Goal: Information Seeking & Learning: Compare options

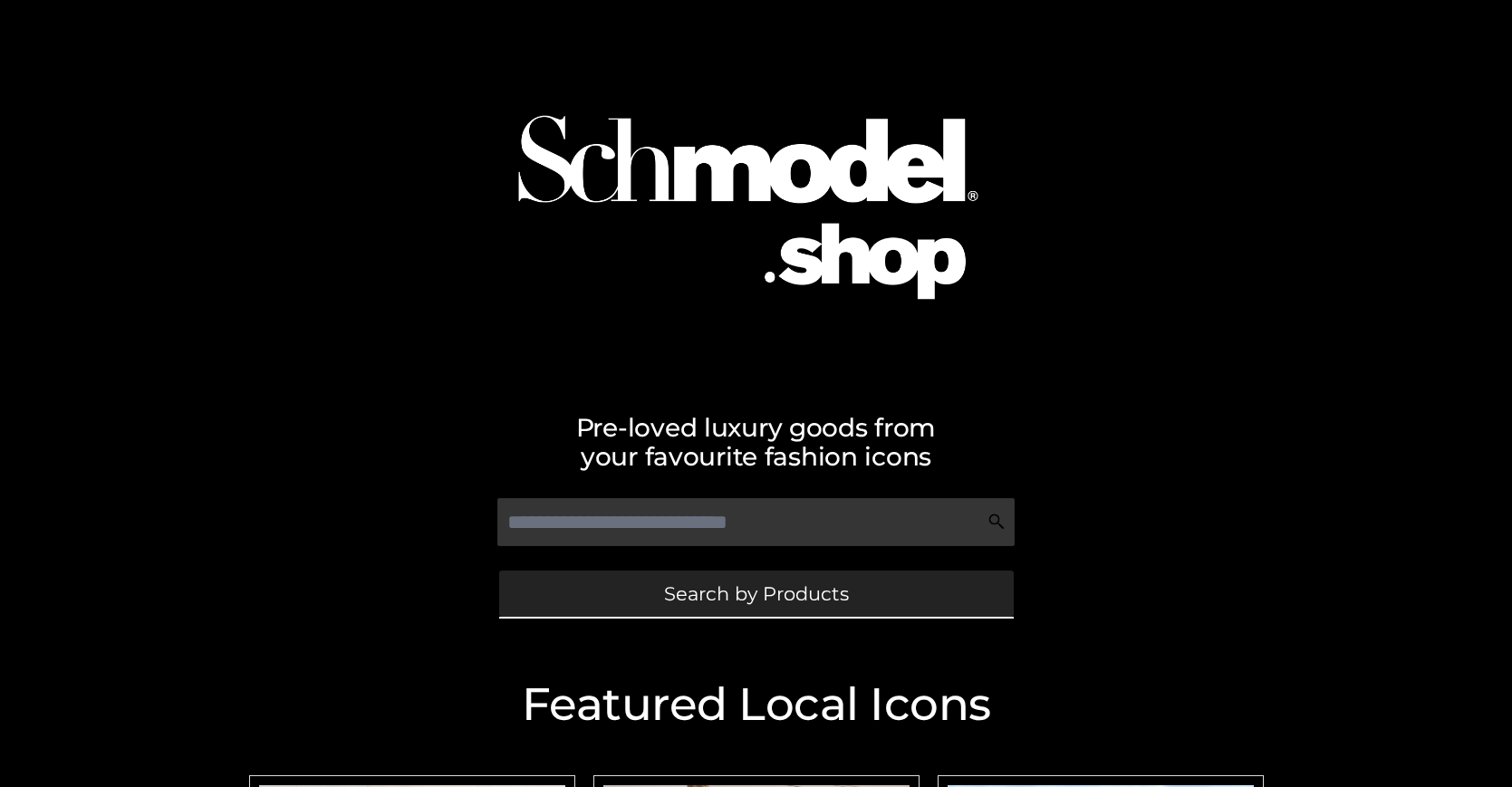
click at [756, 593] on span "Search by Products" at bounding box center [756, 593] width 185 height 19
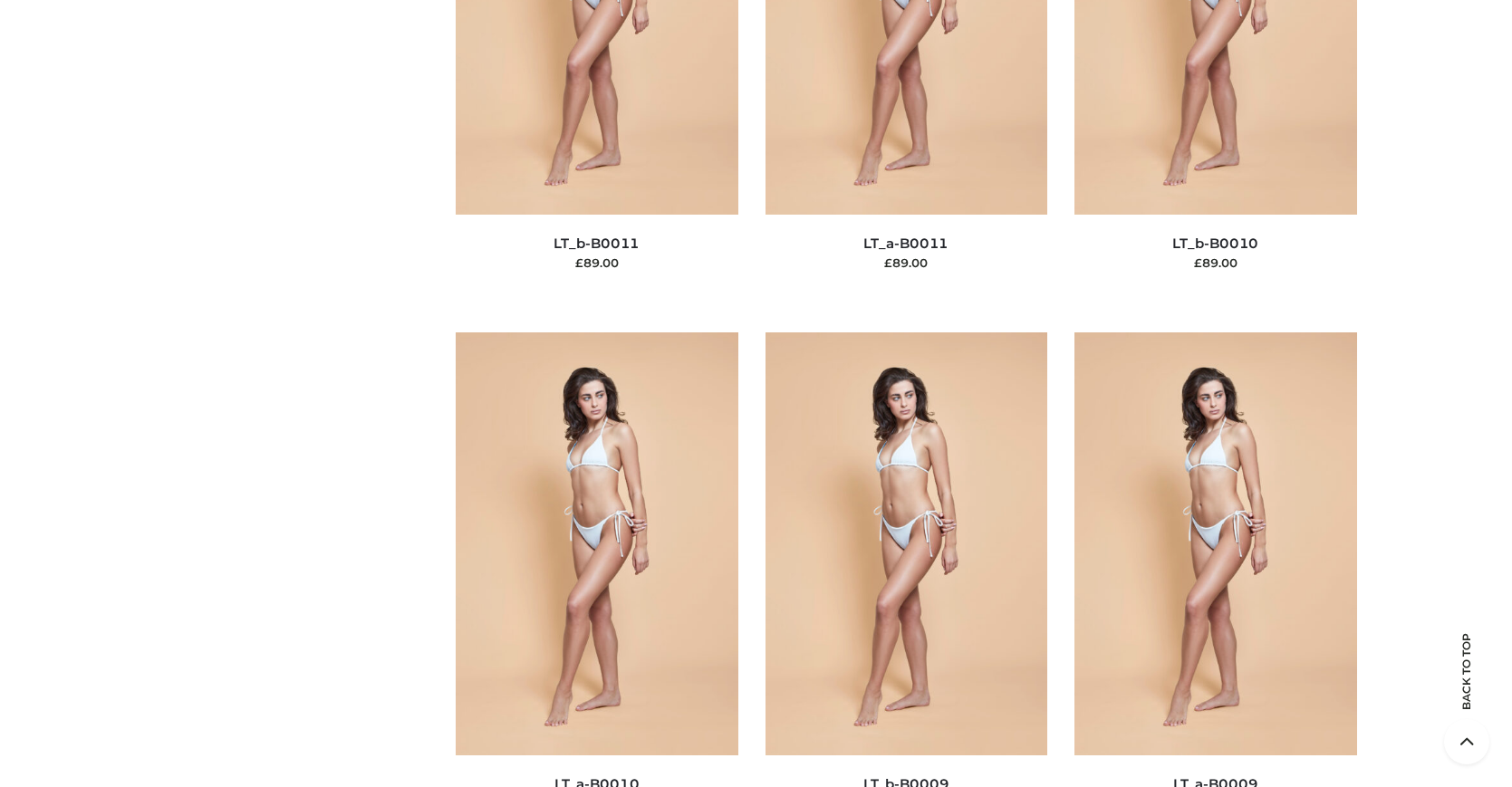
scroll to position [157, 0]
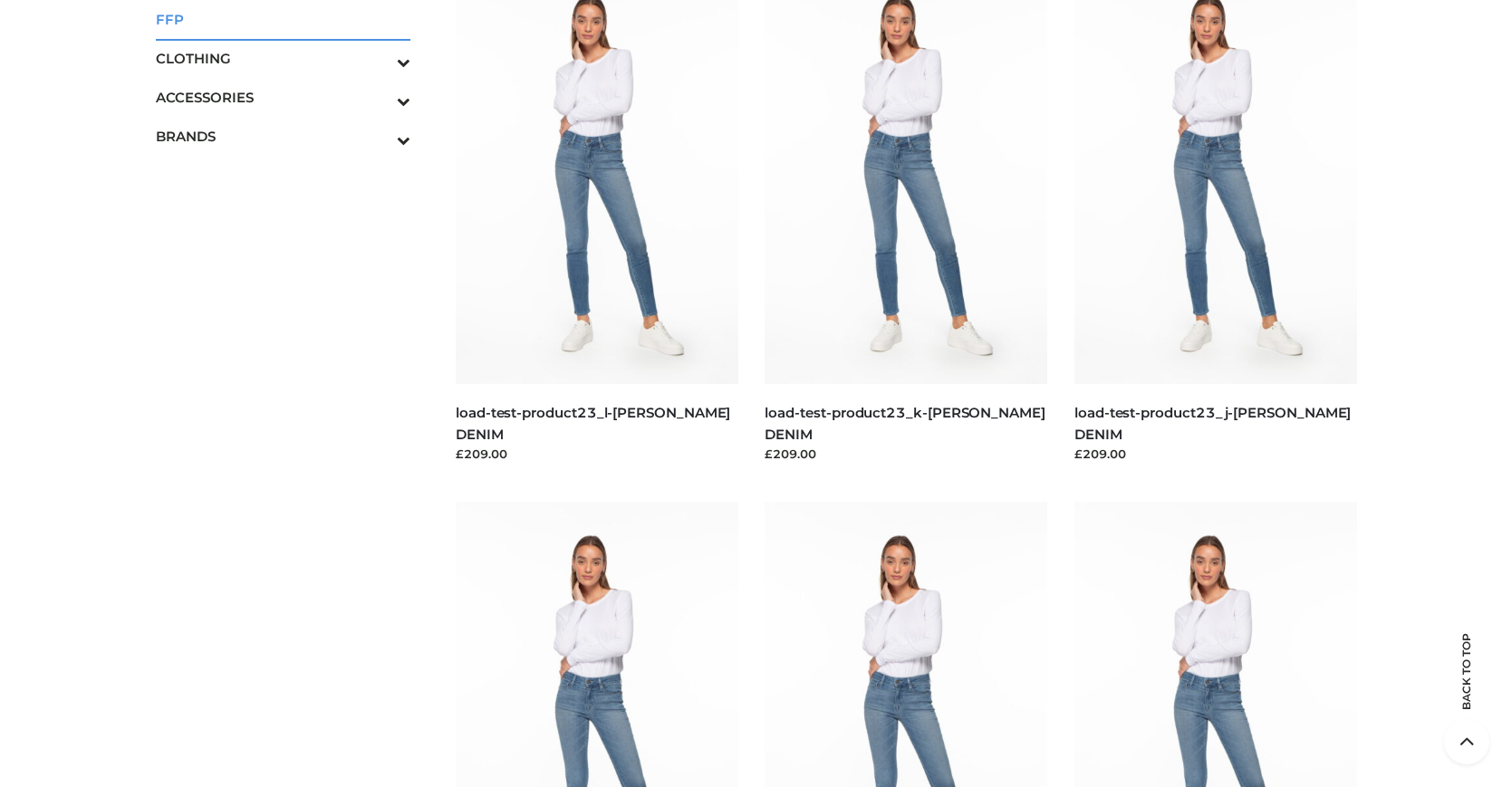
click at [282, 19] on span "FFP" at bounding box center [283, 19] width 255 height 21
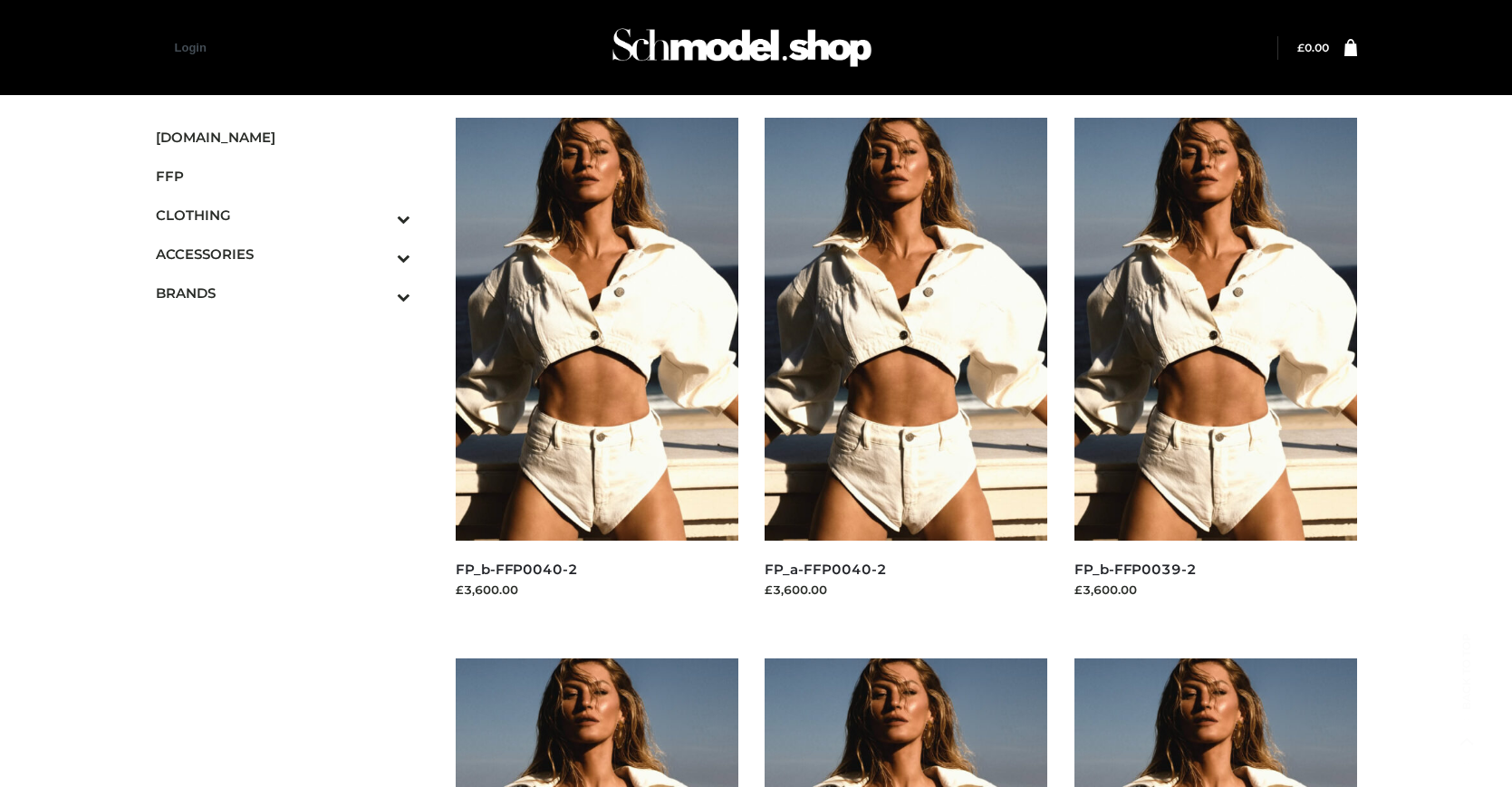
scroll to position [1458, 0]
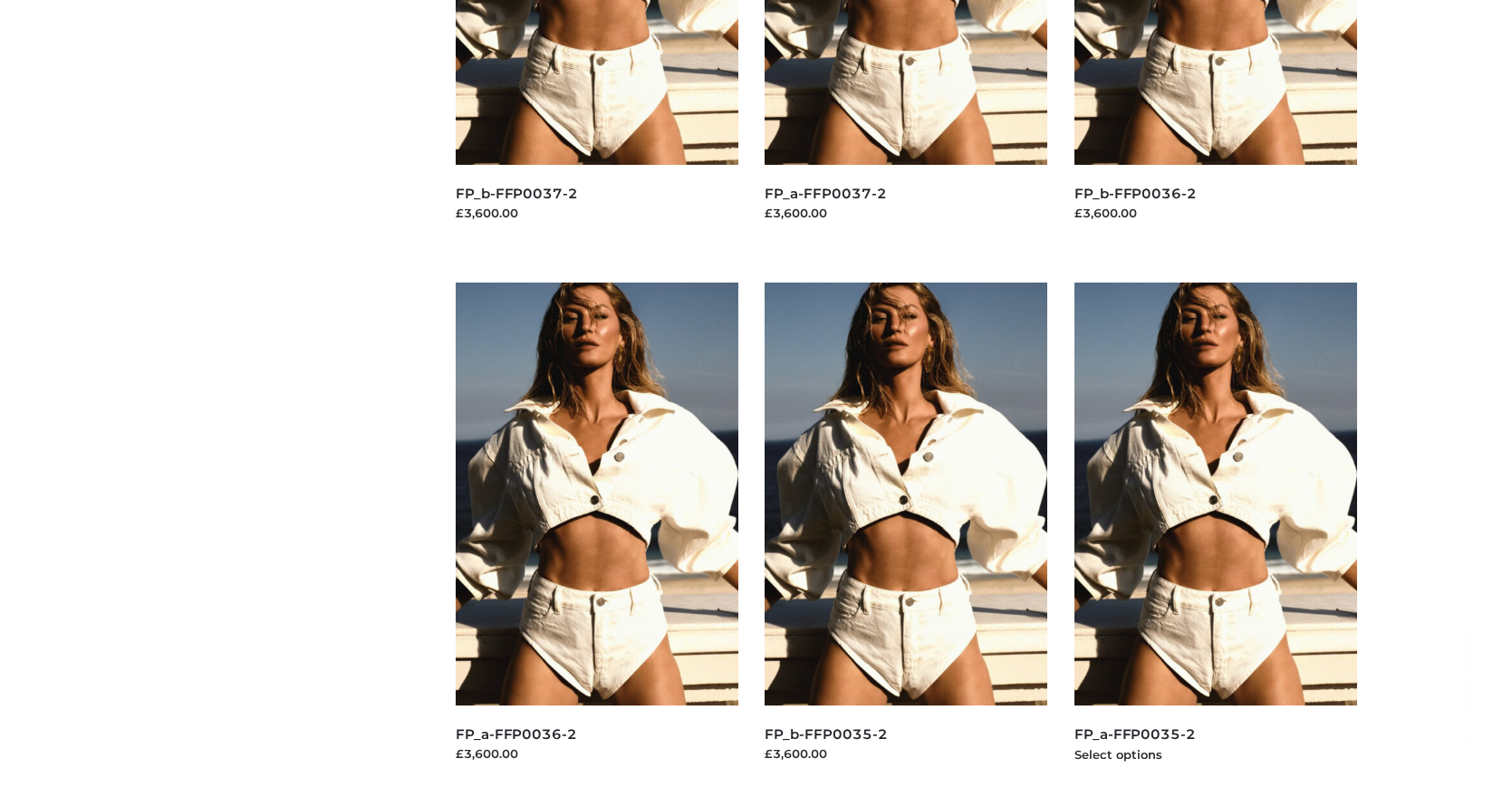
click at [1215, 535] on img at bounding box center [1216, 494] width 282 height 423
click at [596, 535] on img at bounding box center [596, 494] width 282 height 423
click at [906, 535] on img at bounding box center [906, 494] width 282 height 423
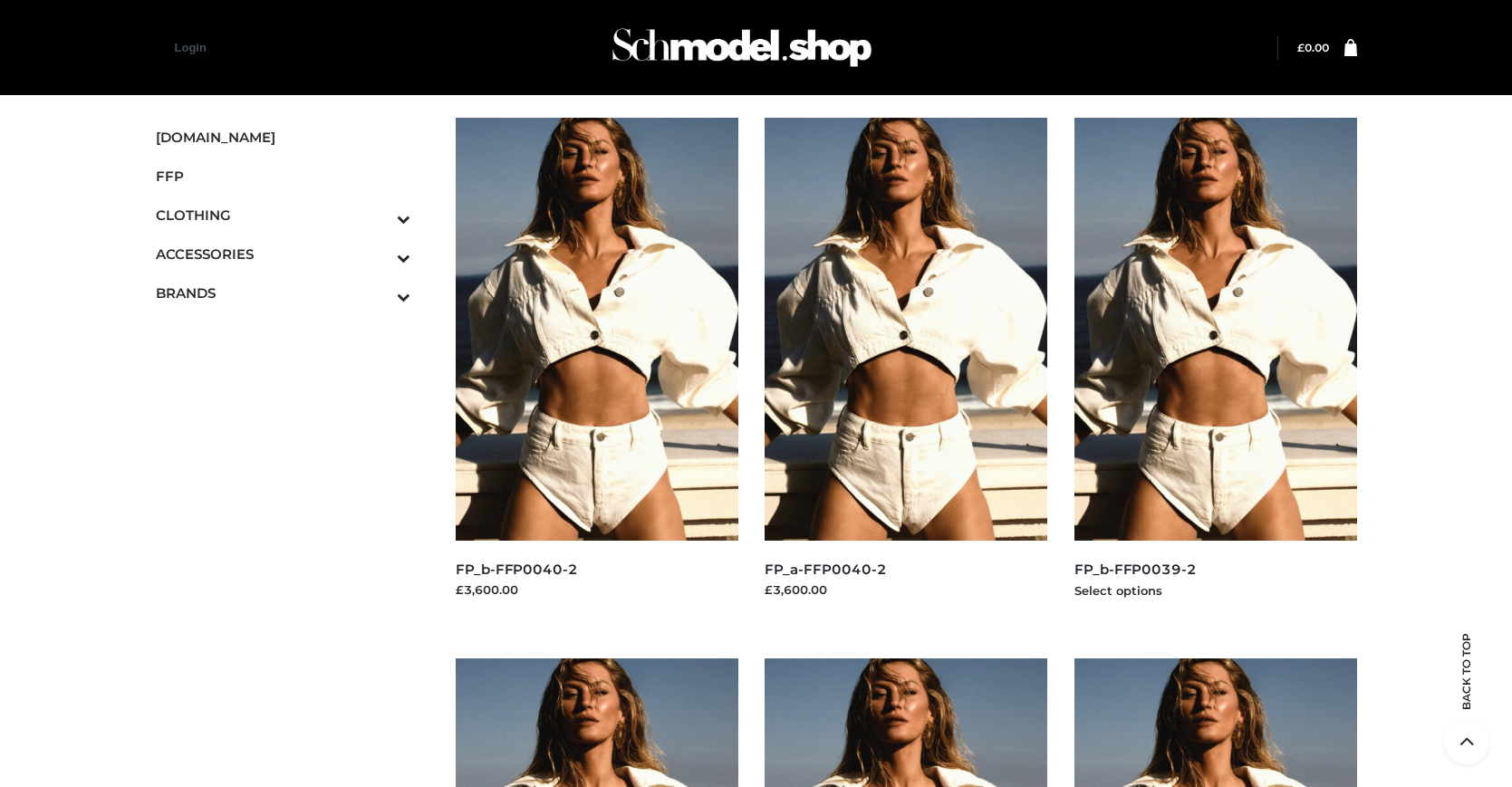
click at [1215, 370] on img at bounding box center [1216, 329] width 282 height 423
click at [379, 215] on icon "Toggle Submenu" at bounding box center [309, 219] width 203 height 21
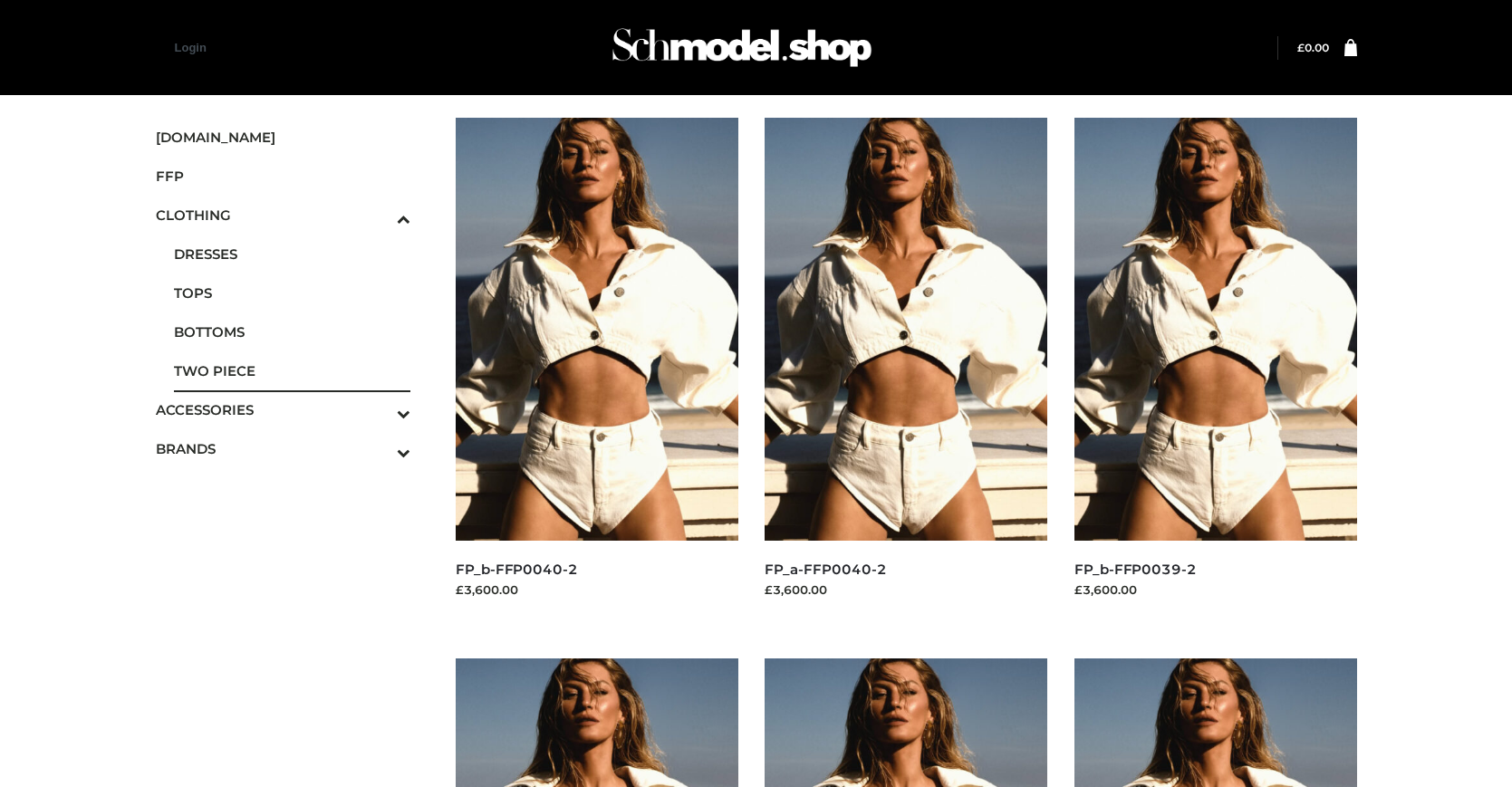
click at [291, 371] on span "TWO PIECE" at bounding box center [292, 371] width 238 height 21
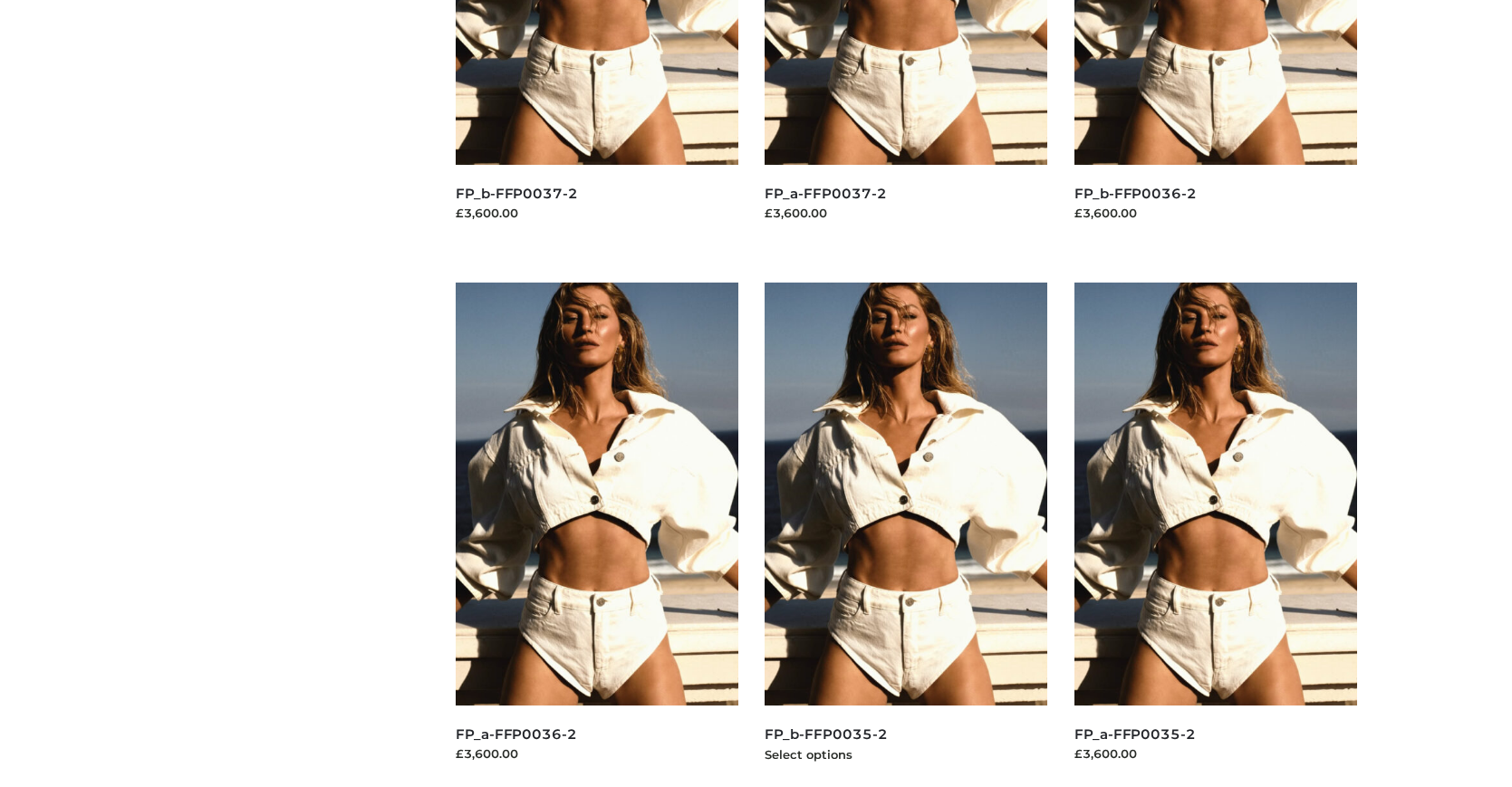
click at [906, 535] on img at bounding box center [906, 494] width 282 height 423
click at [1215, 535] on img at bounding box center [1216, 494] width 282 height 423
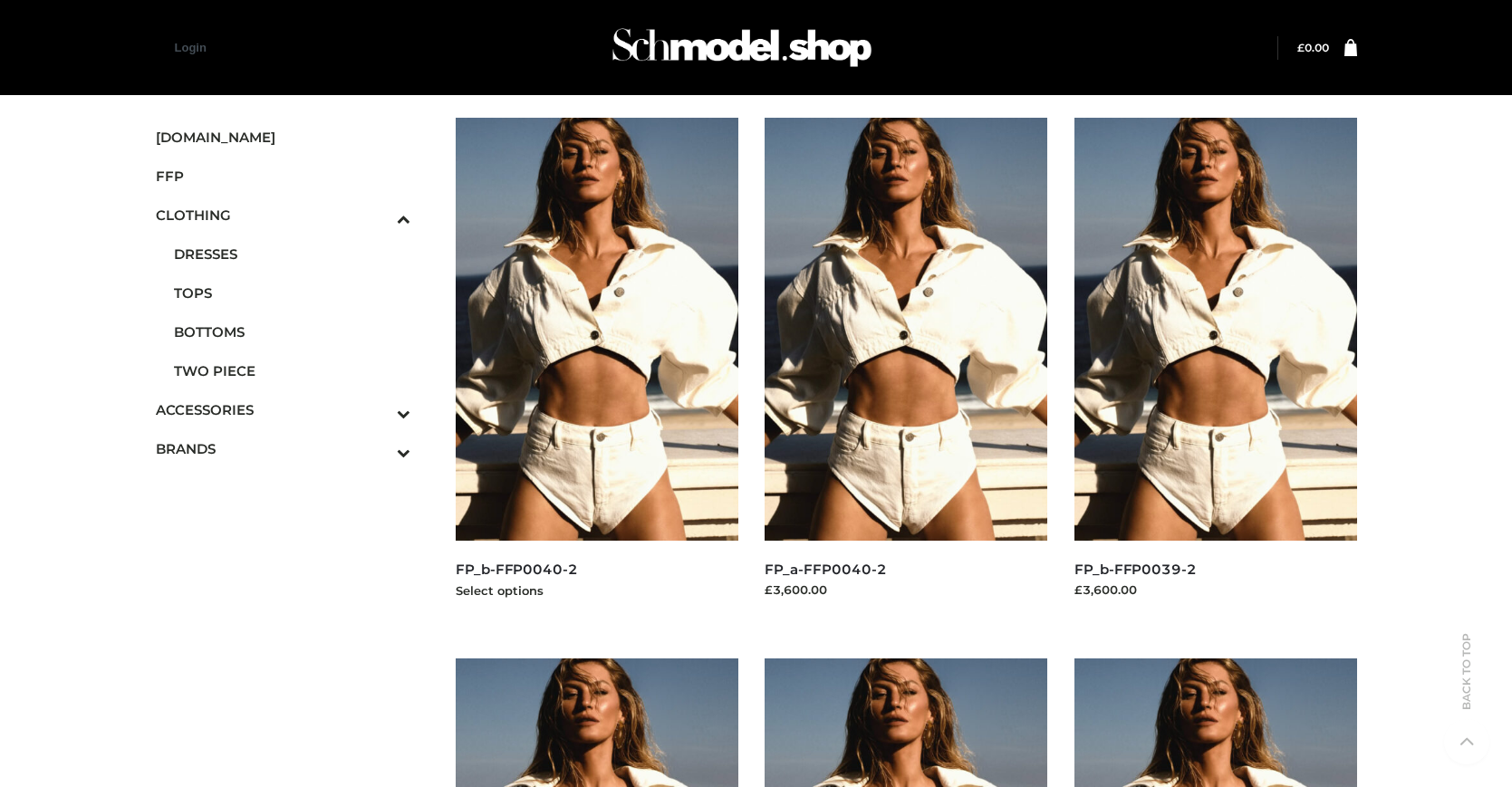
click at [596, 370] on img at bounding box center [596, 329] width 282 height 423
click at [379, 448] on icon "Toggle Submenu" at bounding box center [309, 452] width 203 height 21
click at [291, 459] on span "OPP SWIMWEAR" at bounding box center [292, 469] width 238 height 21
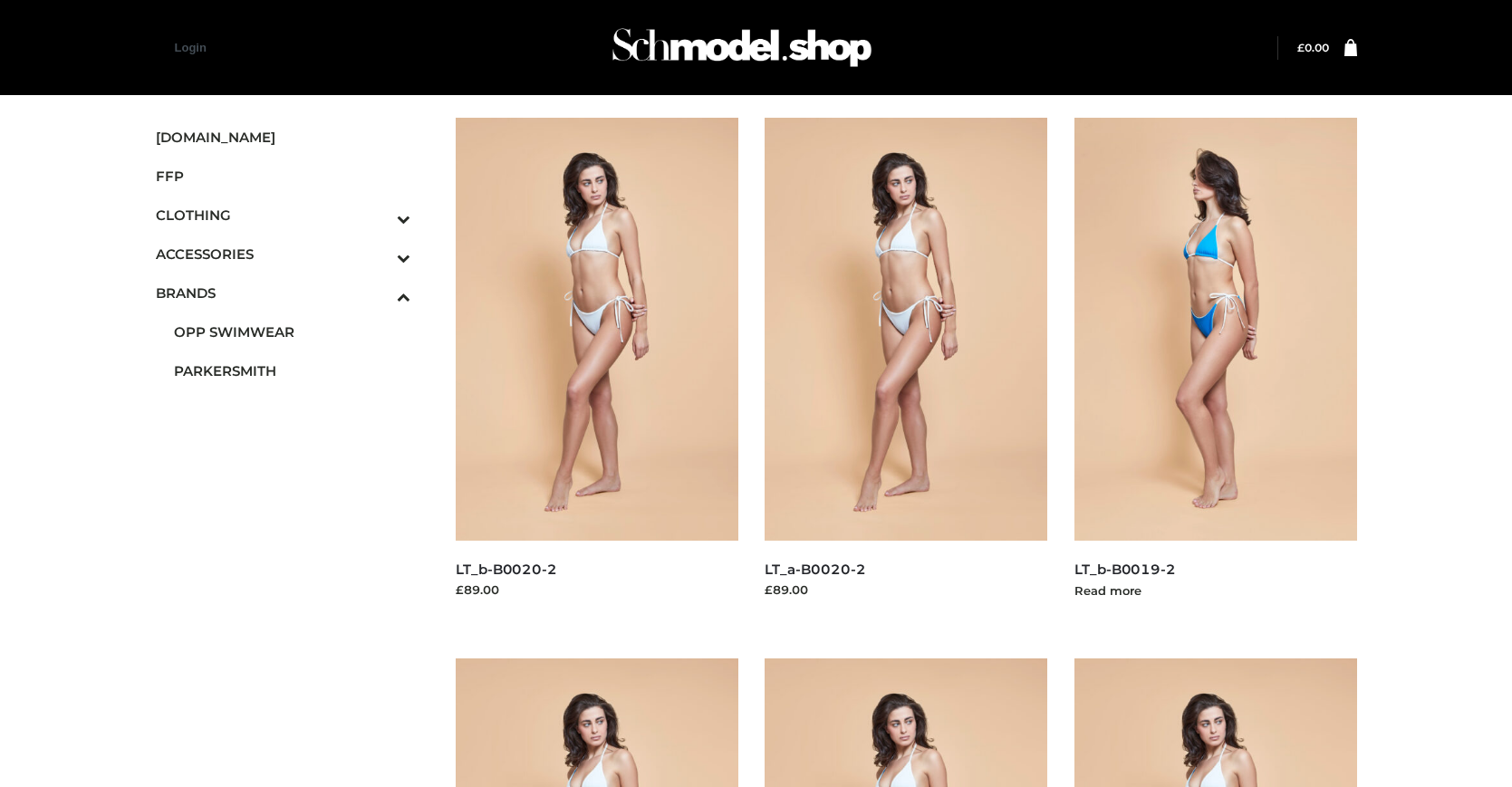
click at [1215, 370] on img at bounding box center [1216, 329] width 282 height 423
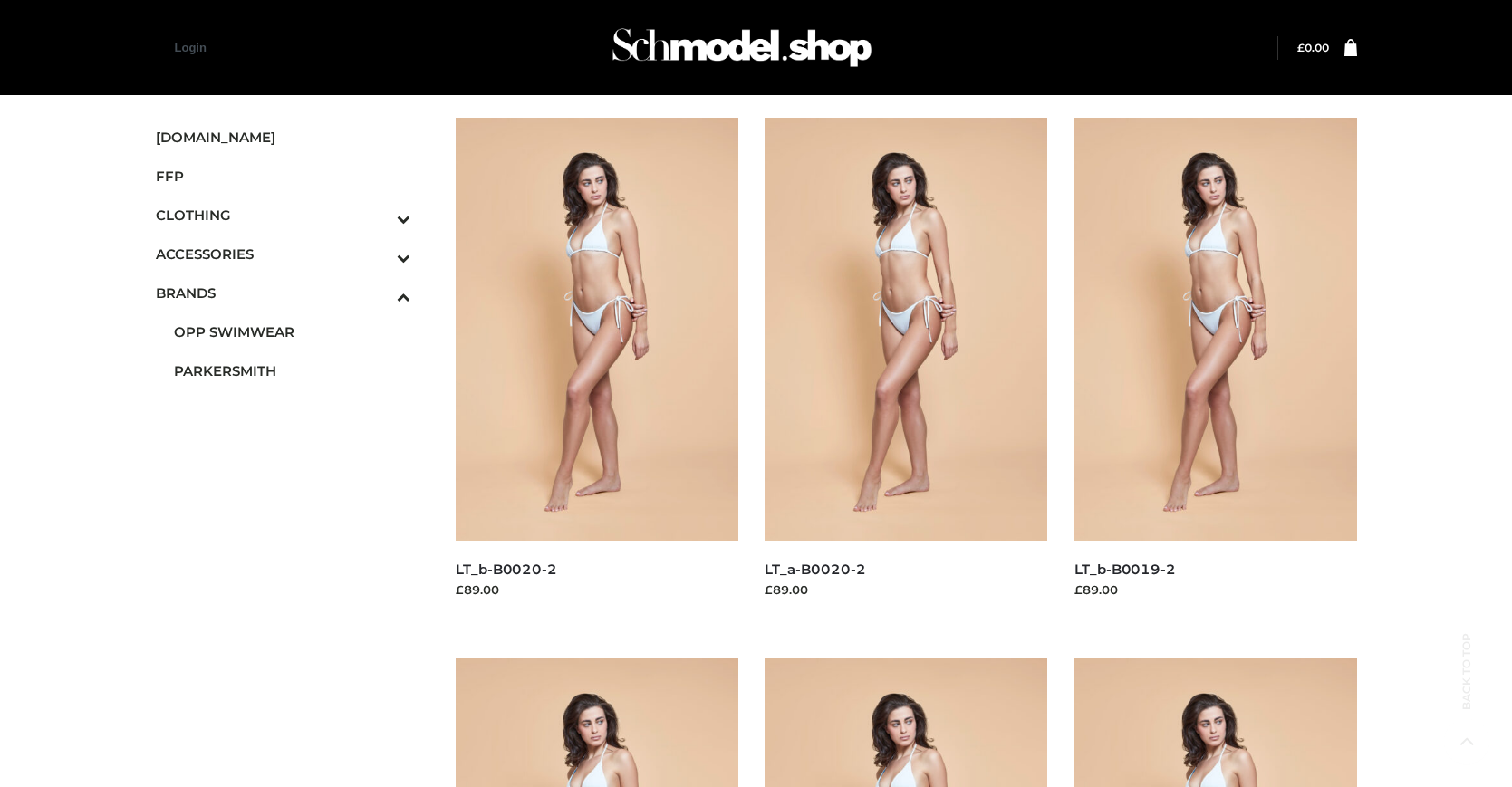
scroll to position [917, 0]
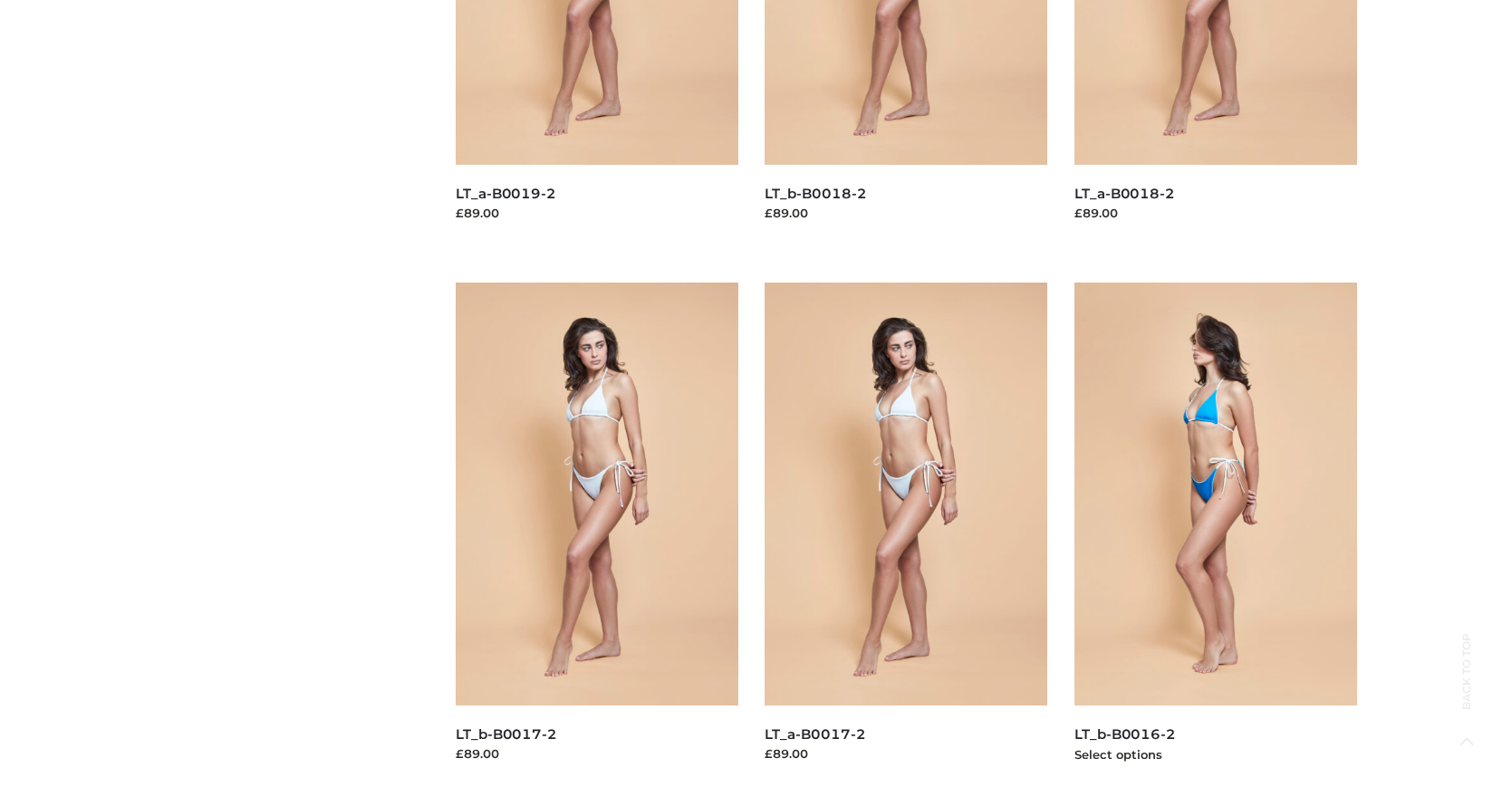
click at [1215, 535] on img at bounding box center [1216, 494] width 282 height 423
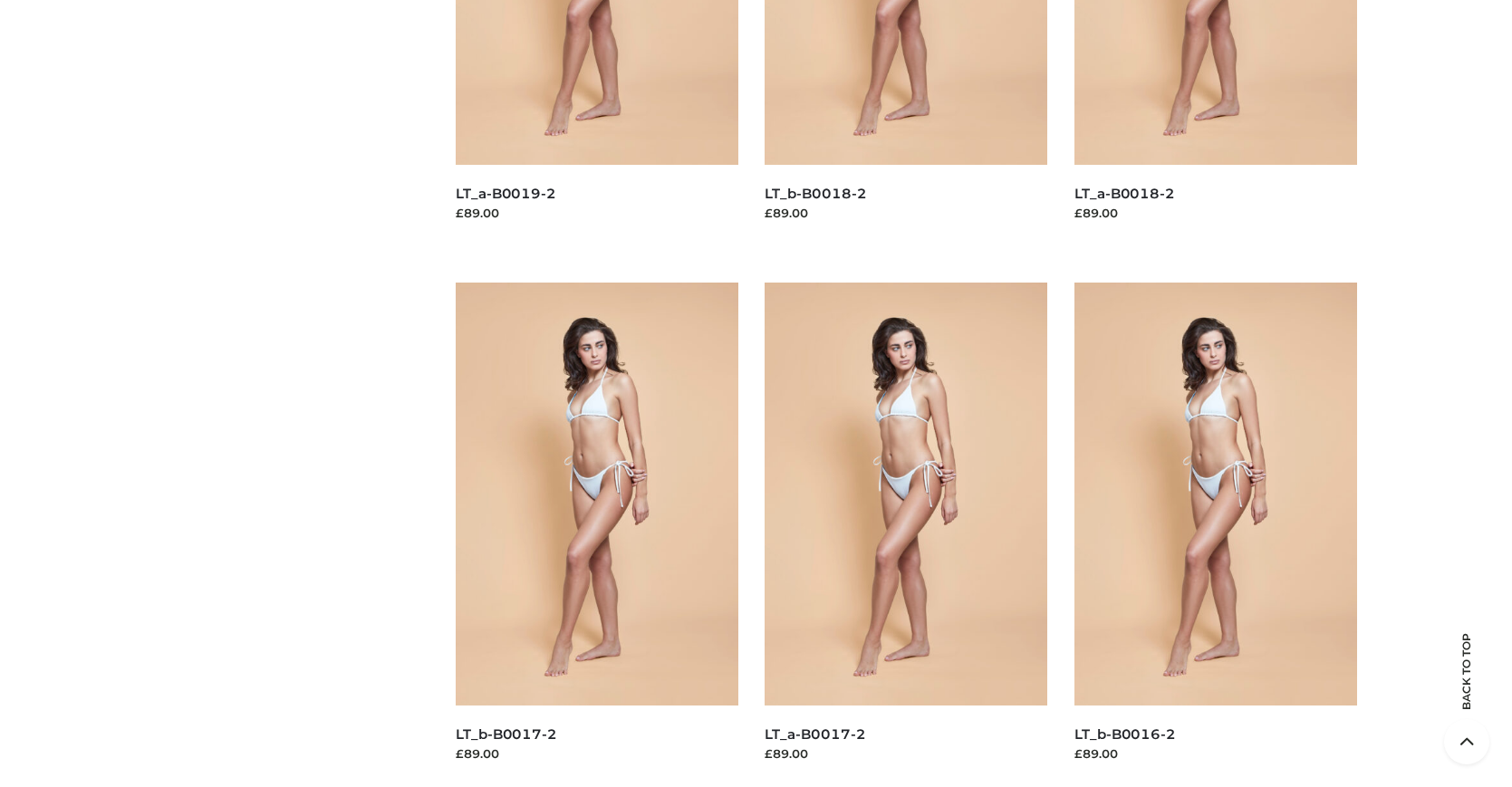
scroll to position [1458, 0]
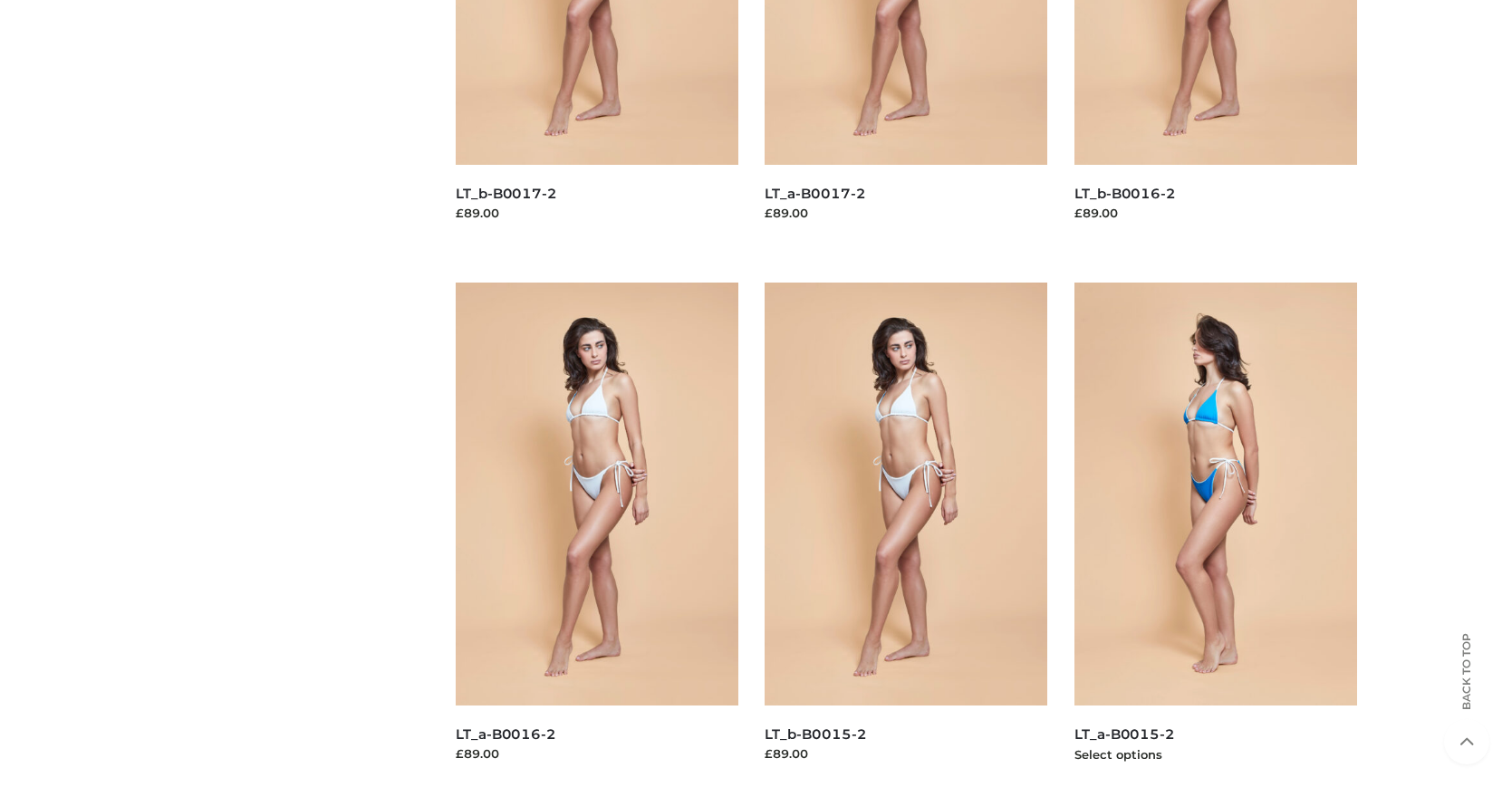
click at [1215, 535] on img at bounding box center [1216, 494] width 282 height 423
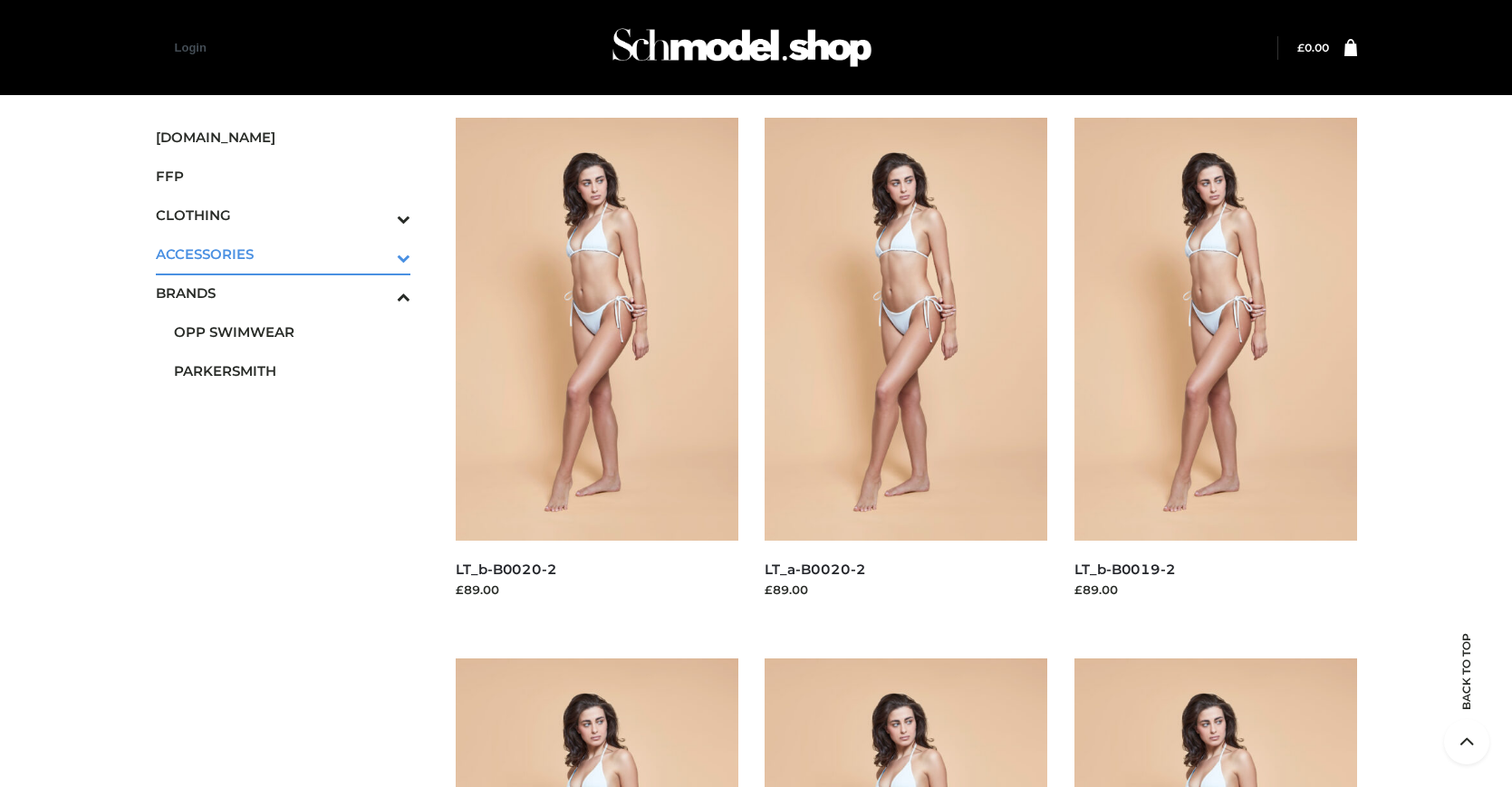
click at [379, 253] on icon "Toggle Submenu" at bounding box center [309, 257] width 203 height 21
click at [291, 292] on span "BAGS" at bounding box center [292, 292] width 238 height 21
